Goal: Navigation & Orientation: Find specific page/section

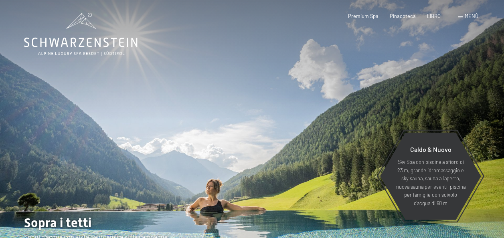
click at [468, 14] on span "Menù" at bounding box center [472, 16] width 14 height 6
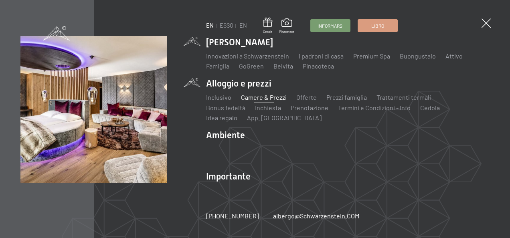
click at [263, 101] on link "Camere & Prezzi" at bounding box center [264, 97] width 46 height 8
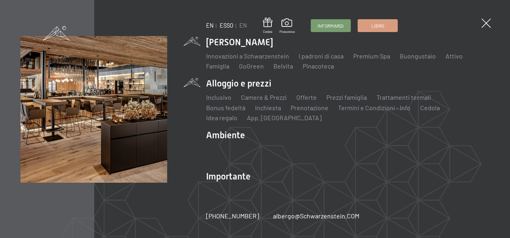
click at [231, 24] on link "ESSO" at bounding box center [227, 25] width 14 height 7
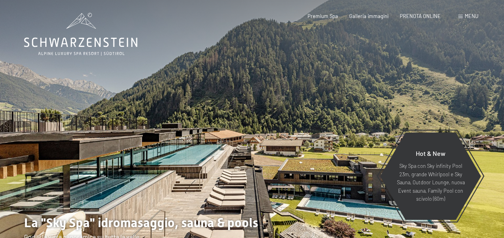
click at [471, 15] on span "Menu" at bounding box center [472, 16] width 14 height 6
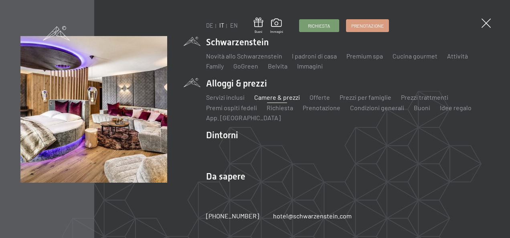
click at [265, 95] on link "Camere & prezzi" at bounding box center [277, 97] width 46 height 8
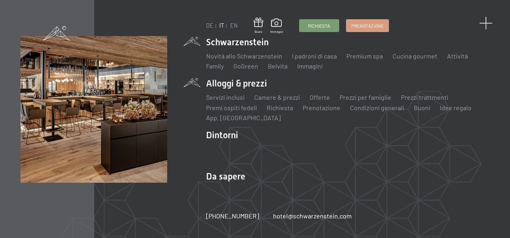
click at [487, 26] on span at bounding box center [485, 23] width 13 height 13
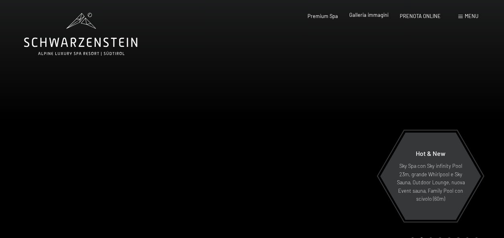
click at [374, 17] on span "Galleria immagini" at bounding box center [368, 15] width 39 height 6
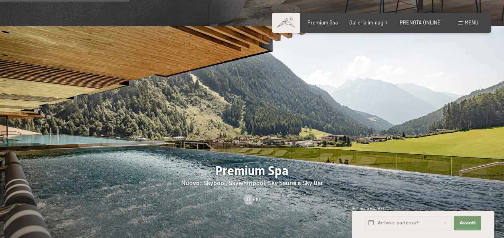
scroll to position [682, 0]
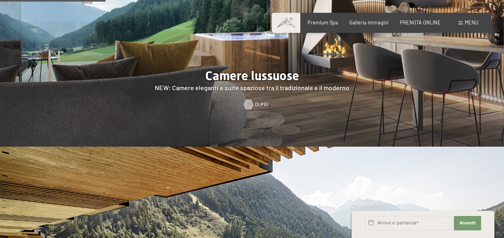
click at [254, 101] on link "Di più" at bounding box center [252, 104] width 16 height 7
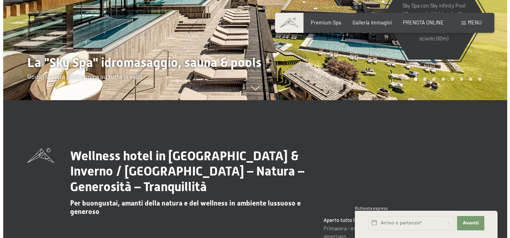
scroll to position [0, 0]
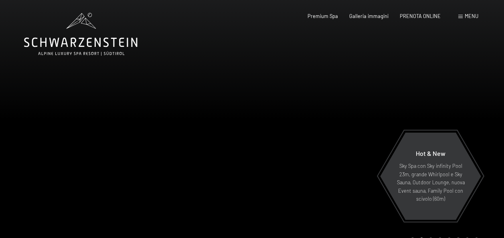
click at [467, 16] on span "Menu" at bounding box center [472, 16] width 14 height 6
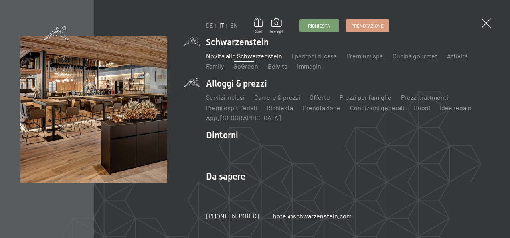
click at [235, 56] on link "Novità allo Schwarzenstein" at bounding box center [244, 56] width 76 height 8
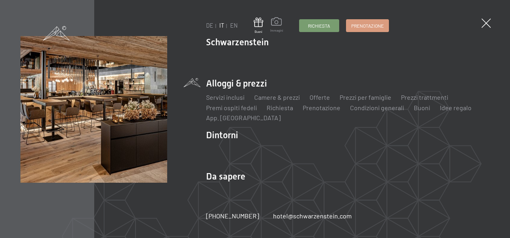
click at [275, 21] on span at bounding box center [276, 22] width 13 height 11
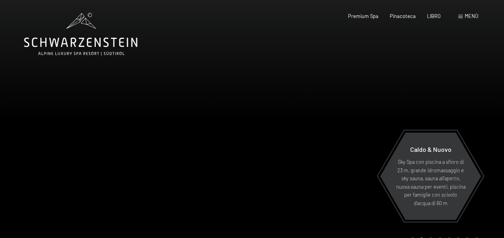
click at [473, 16] on span "Menù" at bounding box center [472, 16] width 14 height 6
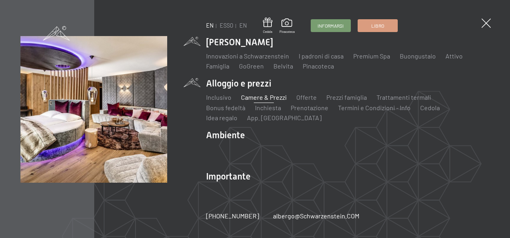
click at [250, 101] on link "Camere & Prezzi" at bounding box center [264, 97] width 46 height 8
click at [225, 24] on link "ESSO" at bounding box center [227, 25] width 14 height 7
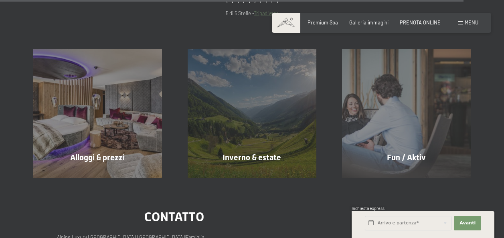
scroll to position [2760, 0]
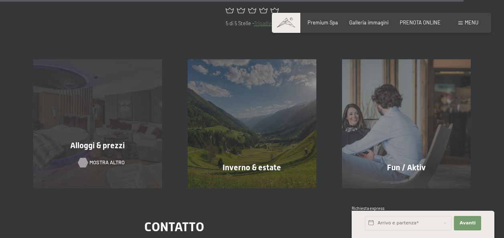
click at [95, 159] on span "mostra altro" at bounding box center [106, 162] width 35 height 7
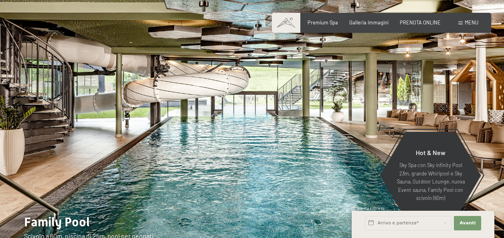
scroll to position [0, 0]
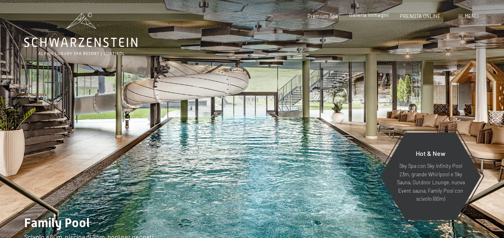
click at [360, 16] on span "Galleria immagini" at bounding box center [368, 15] width 39 height 6
